Goal: Information Seeking & Learning: Learn about a topic

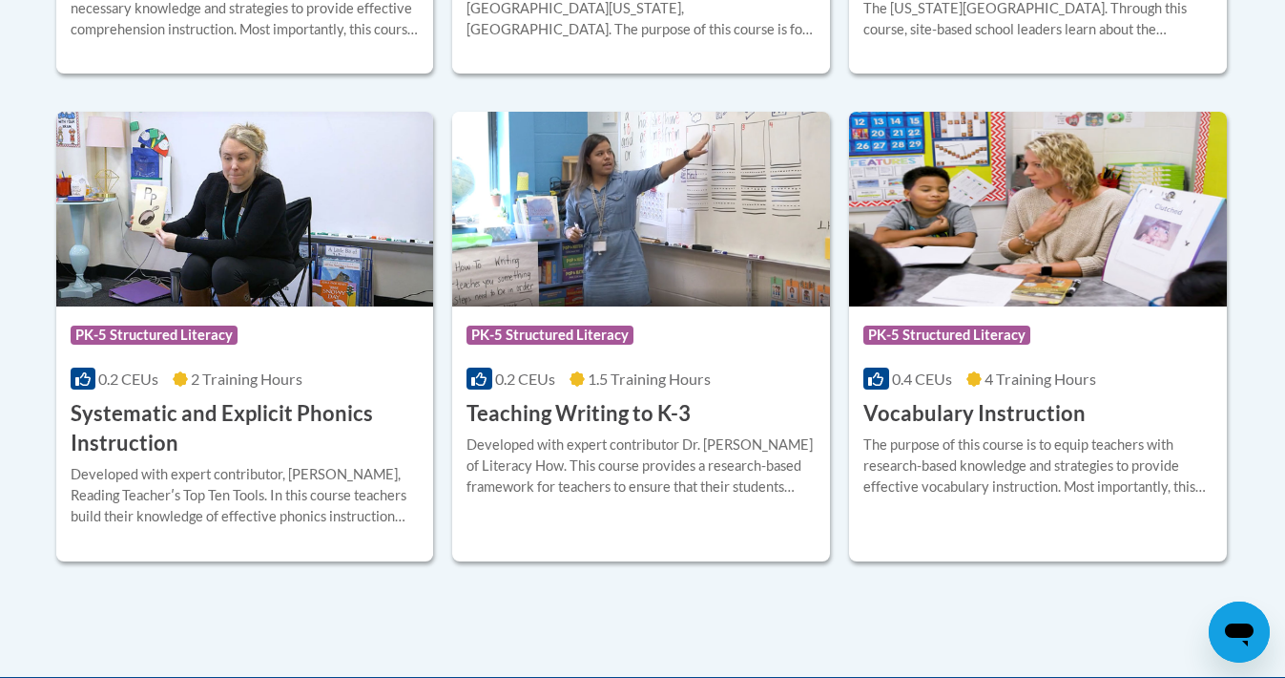
scroll to position [2201, 0]
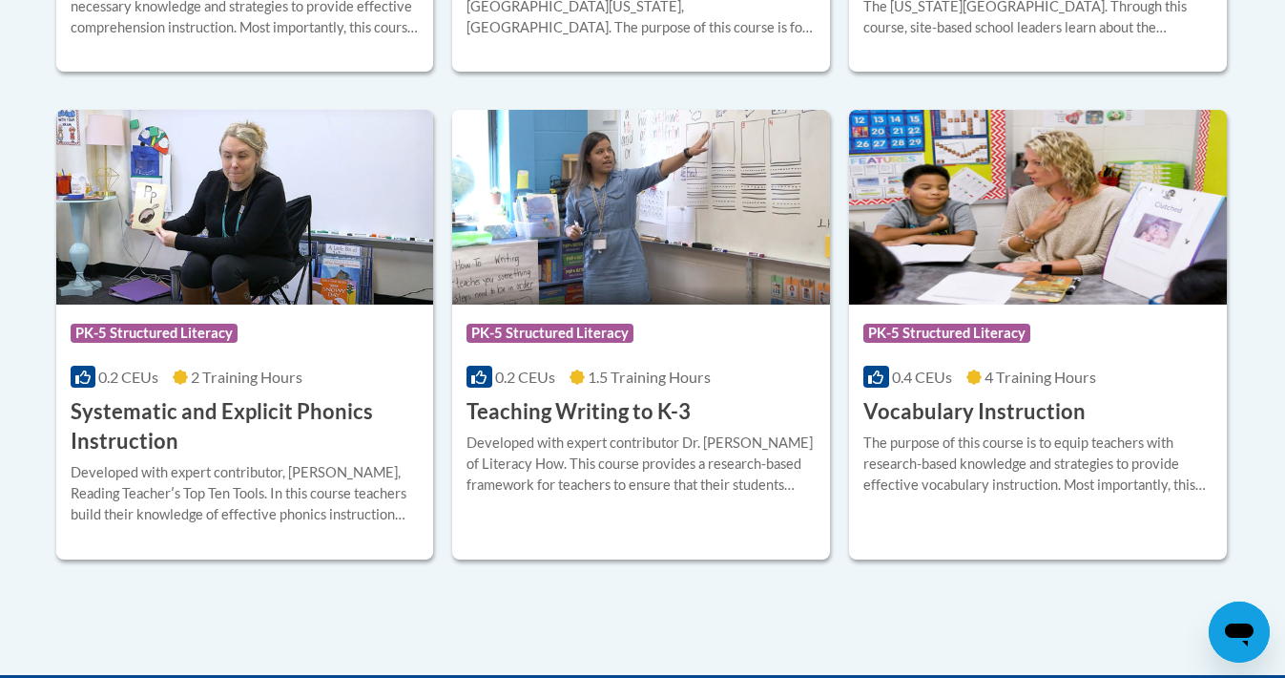
click at [186, 405] on h3 "Systematic and Explicit Phonics Instruction" at bounding box center [245, 426] width 349 height 59
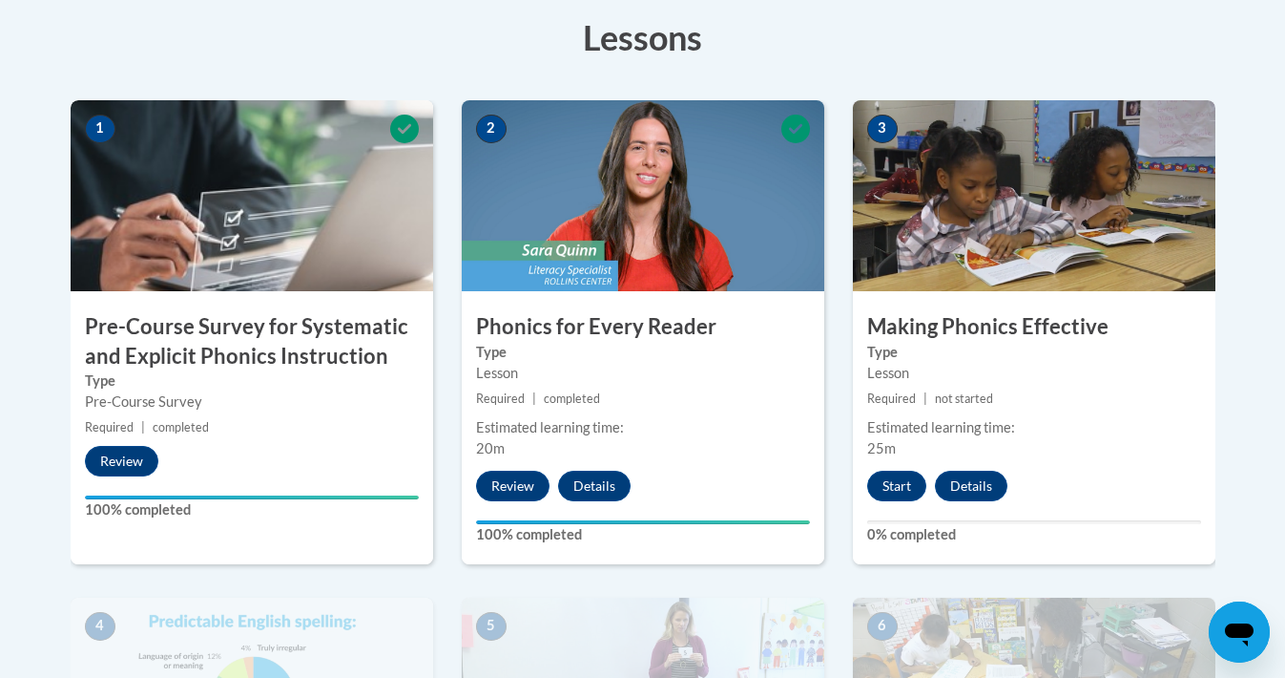
scroll to position [553, 0]
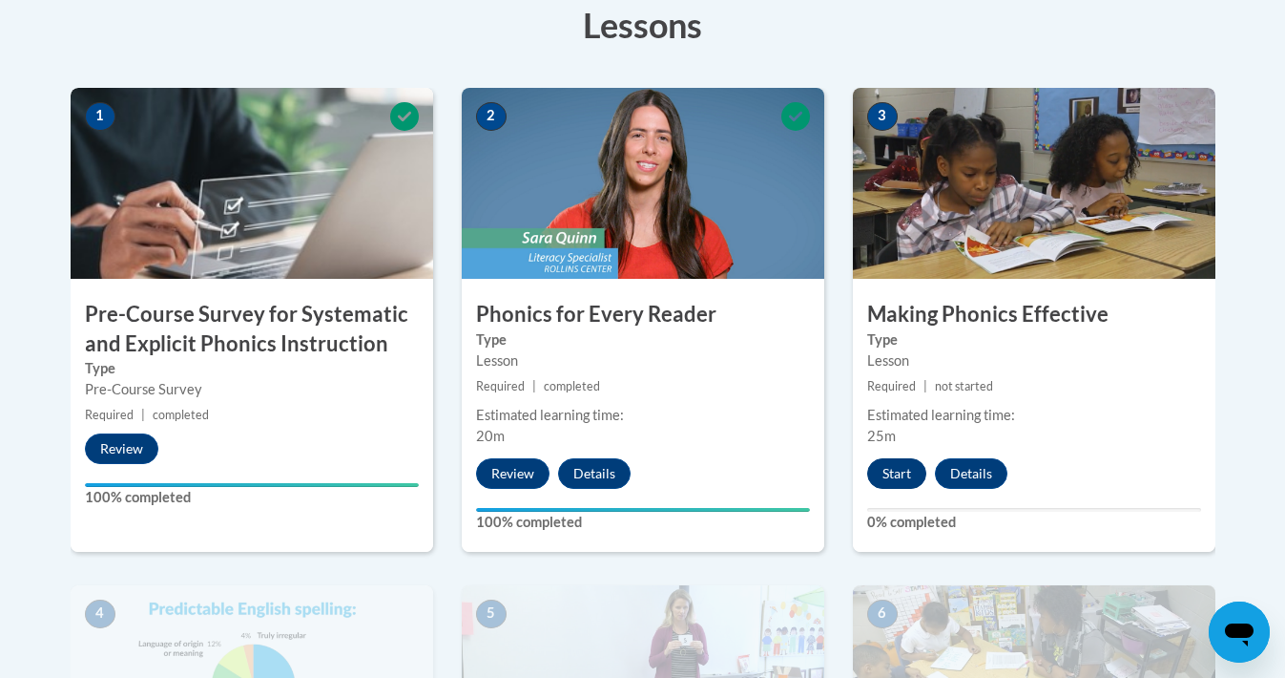
click at [886, 475] on button "Start" at bounding box center [896, 473] width 59 height 31
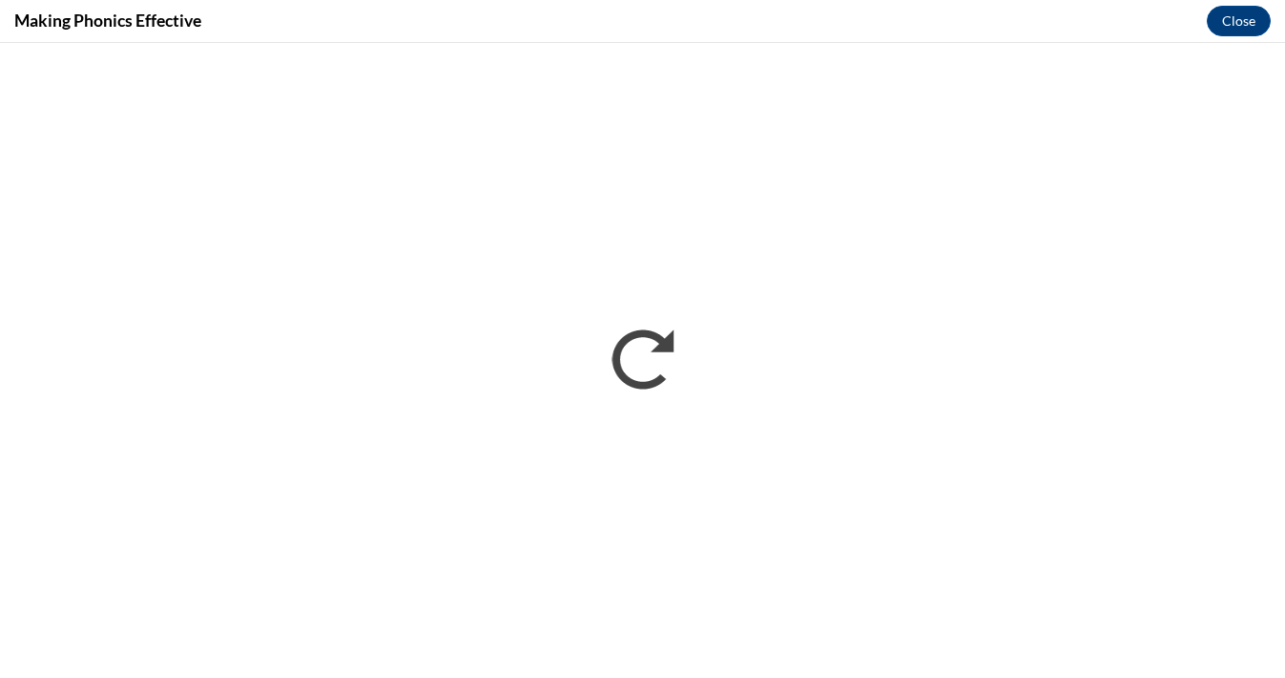
scroll to position [0, 0]
click at [1238, 24] on button "Close" at bounding box center [1239, 21] width 64 height 31
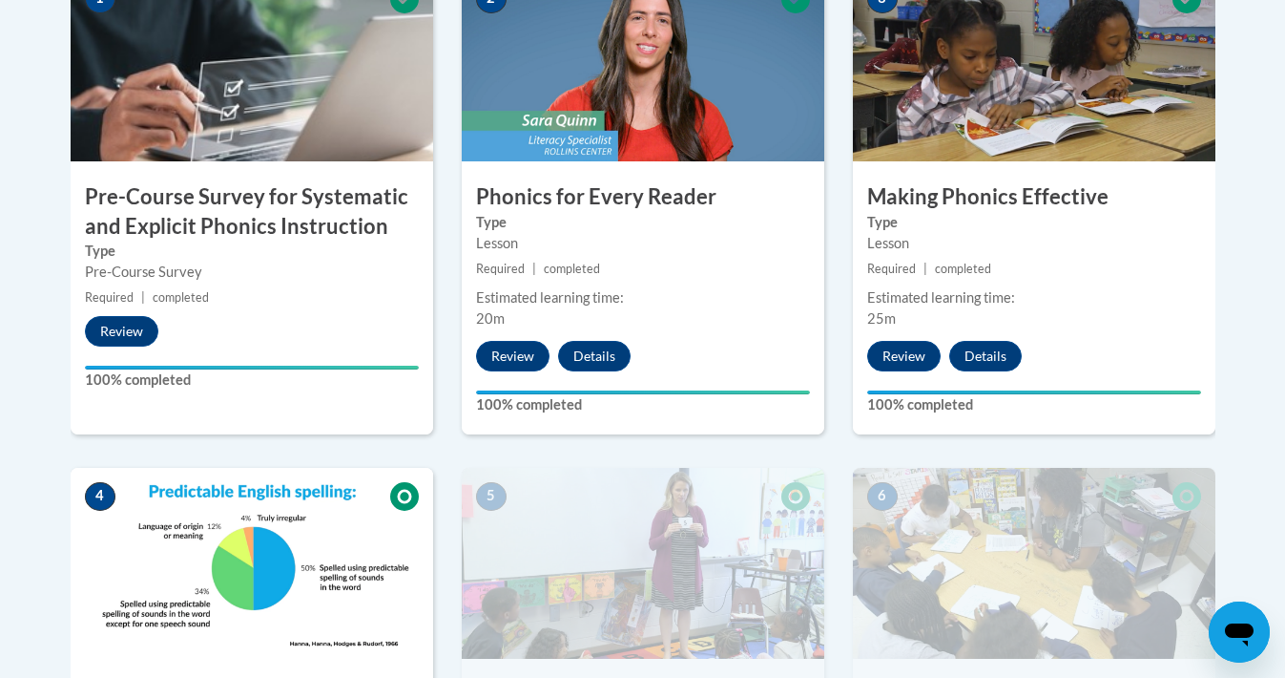
scroll to position [664, 0]
